Goal: Task Accomplishment & Management: Use online tool/utility

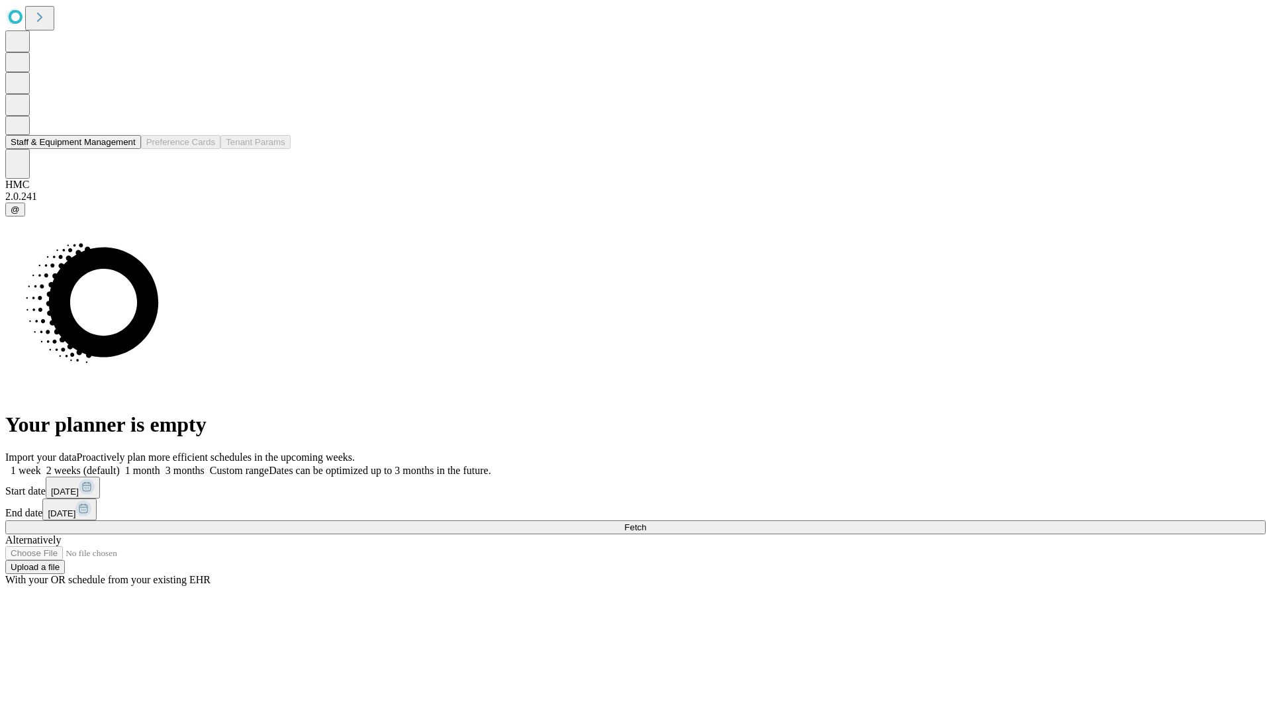
click at [124, 149] on button "Staff & Equipment Management" at bounding box center [73, 142] width 136 height 14
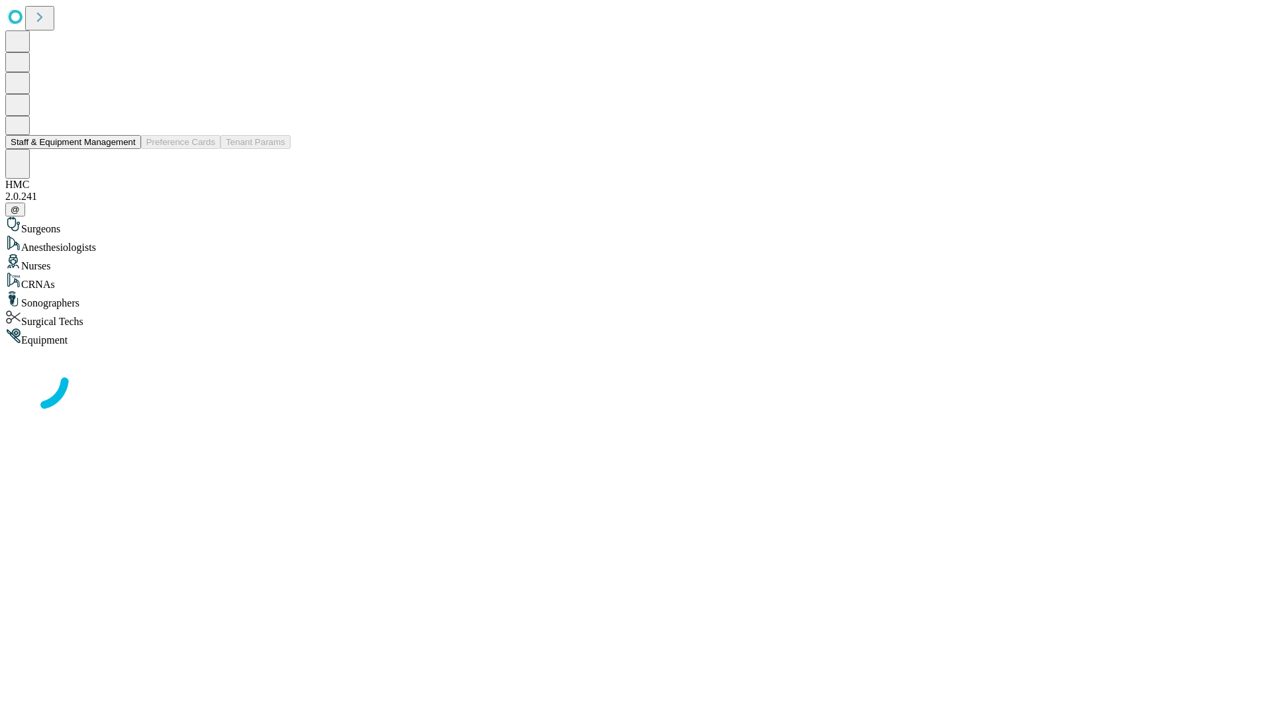
click at [126, 149] on button "Staff & Equipment Management" at bounding box center [73, 142] width 136 height 14
